Goal: Information Seeking & Learning: Learn about a topic

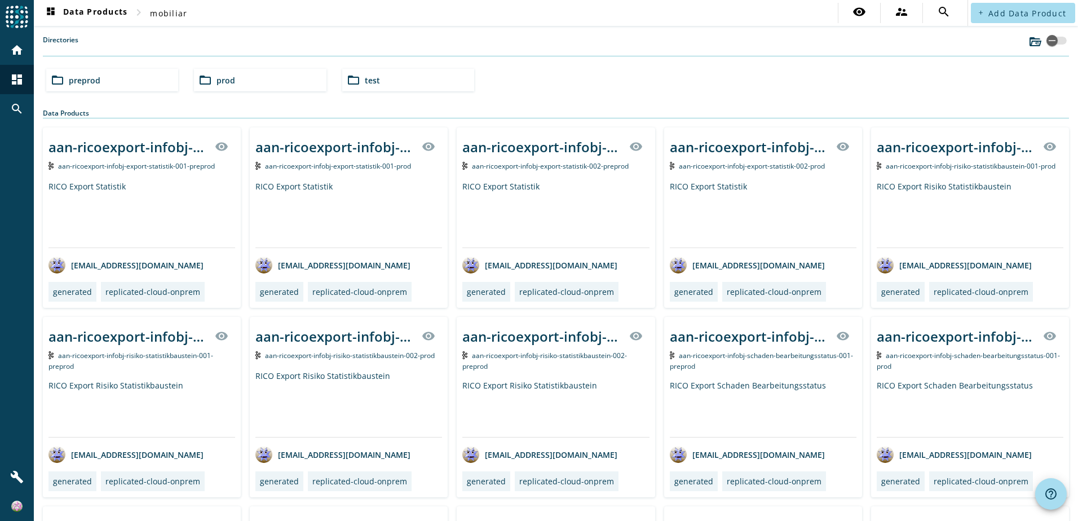
click at [401, 84] on div "folder_open test" at bounding box center [408, 80] width 132 height 23
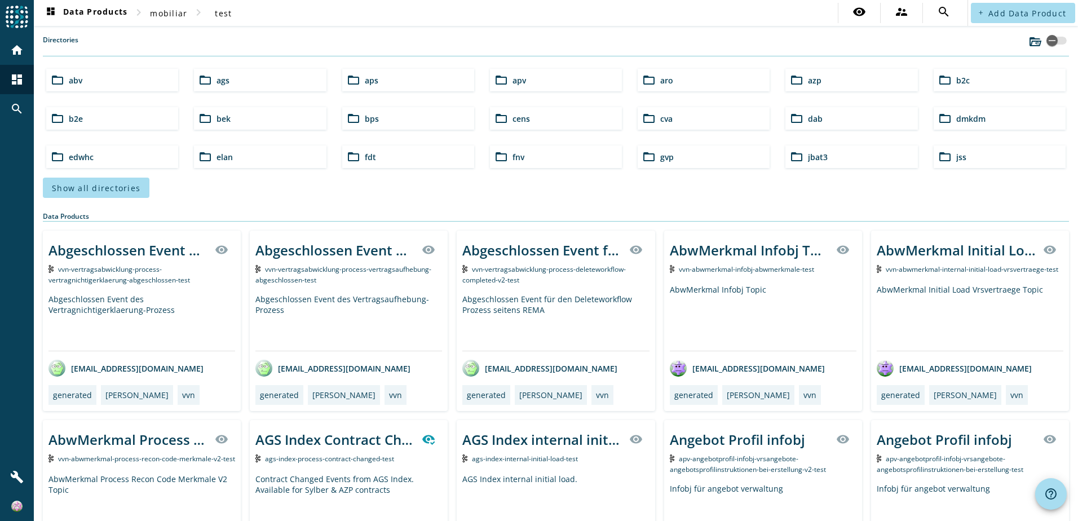
click at [386, 125] on div "folder_open bps" at bounding box center [408, 118] width 132 height 23
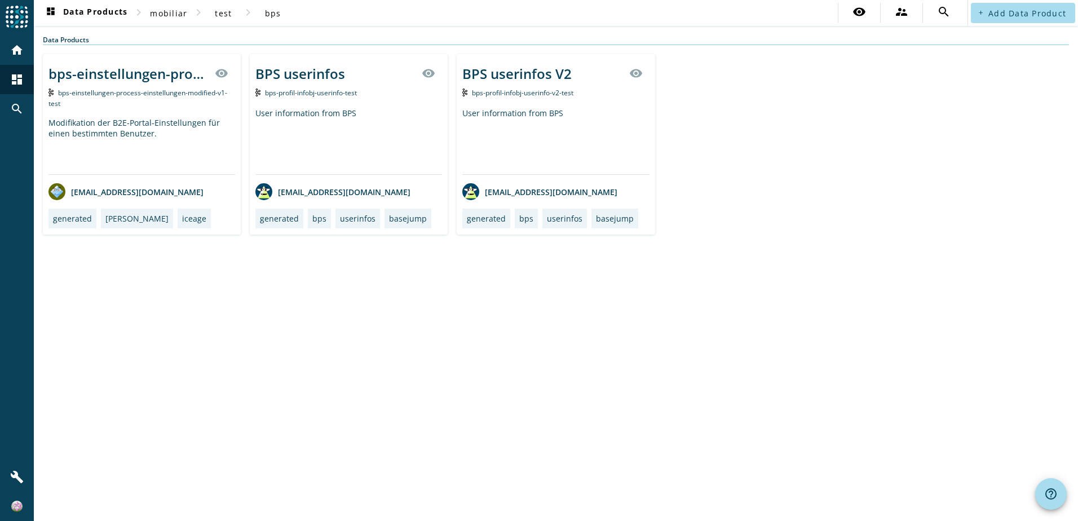
click at [537, 74] on div "BPS userinfos V2" at bounding box center [516, 73] width 109 height 19
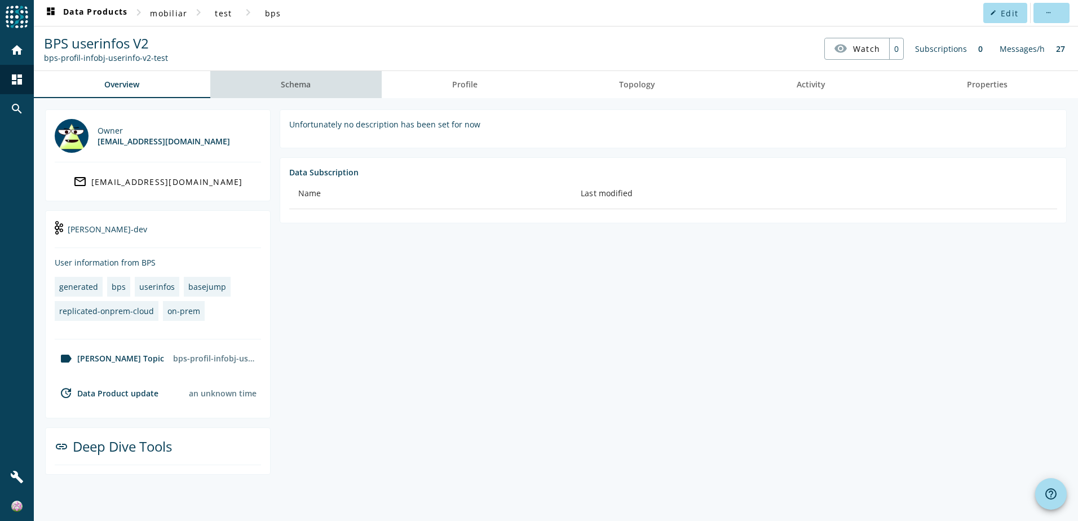
click at [294, 81] on span "Schema" at bounding box center [296, 85] width 30 height 8
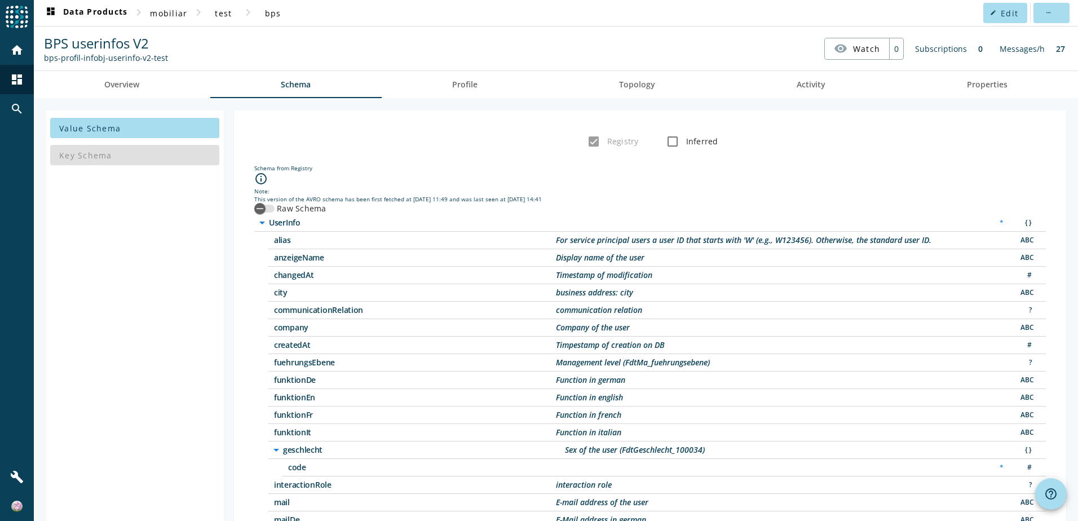
drag, startPoint x: 165, startPoint y: 60, endPoint x: 182, endPoint y: 55, distance: 17.0
click at [182, 55] on nav "BPS userinfos V2 bps-profil-infobj-userinfo-v2-test visibility Watch 0 Subscrip…" at bounding box center [555, 48] width 1035 height 35
click at [177, 37] on nav "BPS userinfos V2 bps-profil-infobj-userinfo-v2-test visibility Watch 0 Subscrip…" at bounding box center [555, 48] width 1035 height 35
drag, startPoint x: 103, startPoint y: 62, endPoint x: 167, endPoint y: 60, distance: 64.3
click at [167, 60] on nav "BPS userinfos V2 bps-profil-infobj-userinfo-v2-test visibility Watch 0 Subscrip…" at bounding box center [555, 48] width 1035 height 35
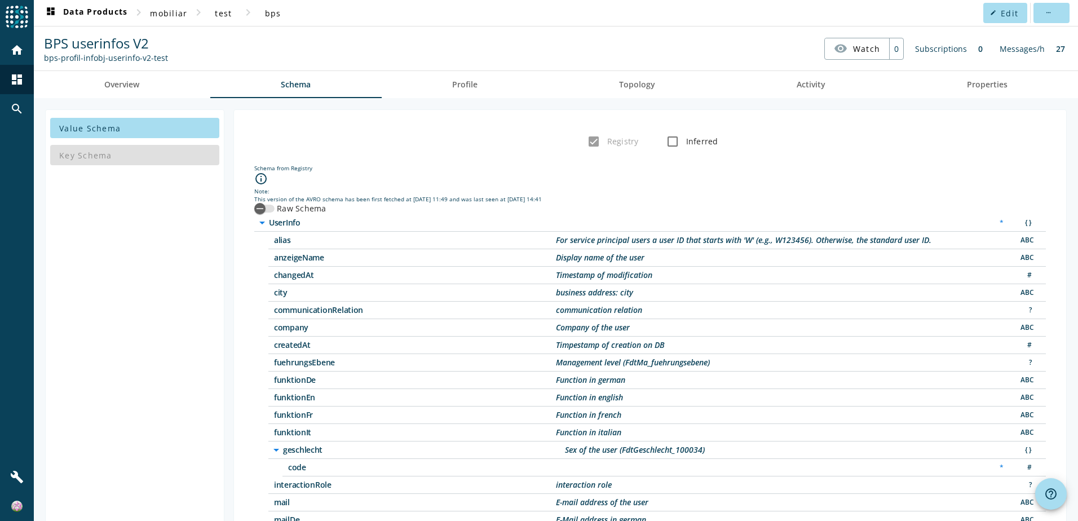
drag, startPoint x: 167, startPoint y: 60, endPoint x: 157, endPoint y: 45, distance: 19.1
click at [157, 45] on div "BPS userinfos V2 bps-profil-infobj-userinfo-v2-test" at bounding box center [106, 48] width 130 height 29
